Goal: Information Seeking & Learning: Learn about a topic

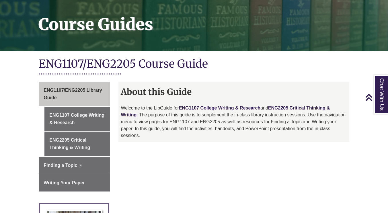
scroll to position [86, 0]
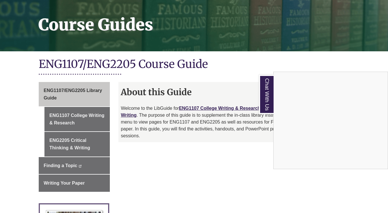
click at [92, 117] on div "Chat With Us" at bounding box center [194, 106] width 388 height 213
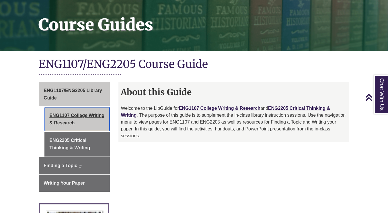
click at [82, 109] on link "ENG1107 College Writing & Research" at bounding box center [76, 119] width 65 height 24
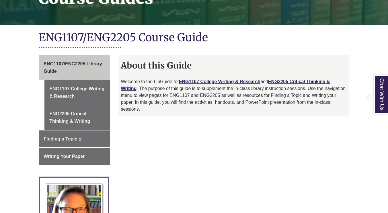
scroll to position [115, 0]
